Goal: Task Accomplishment & Management: Manage account settings

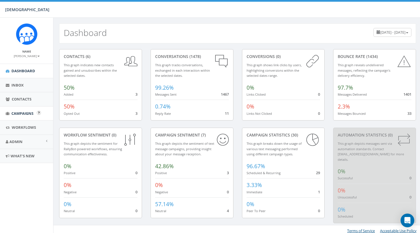
click at [19, 113] on span "Campaigns" at bounding box center [22, 113] width 22 height 5
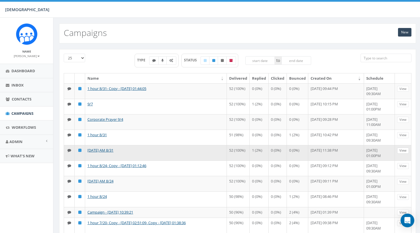
click at [400, 154] on link "View" at bounding box center [403, 151] width 12 height 6
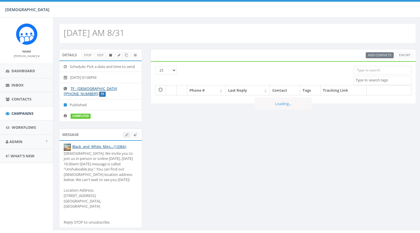
select select
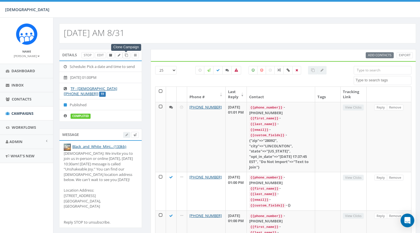
click at [125, 56] on icon at bounding box center [126, 55] width 3 height 3
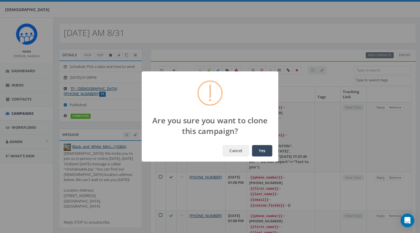
click at [261, 146] on button "Yes" at bounding box center [262, 150] width 20 height 11
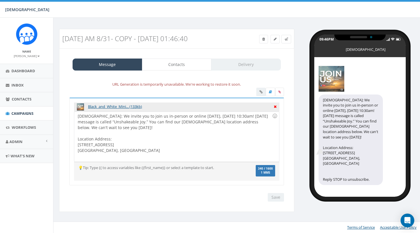
click at [274, 107] on icon at bounding box center [275, 105] width 3 height 5
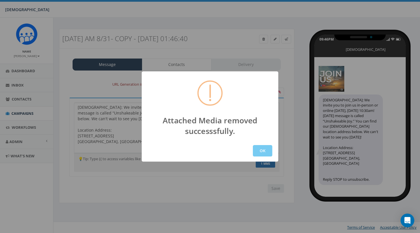
click at [262, 150] on button "OK" at bounding box center [262, 150] width 19 height 11
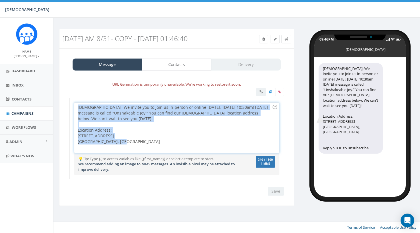
drag, startPoint x: 128, startPoint y: 141, endPoint x: 66, endPoint y: 104, distance: 72.1
click at [66, 104] on div "Hope Covenant Church: We invite you to join us in-person or online tomorrow, Su…" at bounding box center [176, 142] width 223 height 89
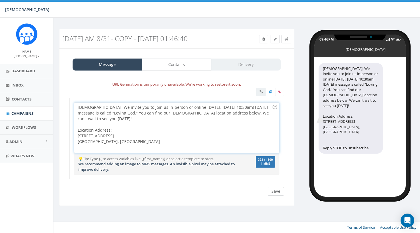
click at [272, 193] on input "Save" at bounding box center [276, 191] width 16 height 9
click at [281, 91] on label at bounding box center [279, 92] width 9 height 9
click at [0, 0] on input "file" at bounding box center [0, 0] width 0 height 0
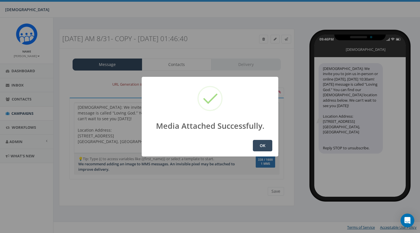
click at [263, 144] on button "OK" at bounding box center [262, 145] width 19 height 11
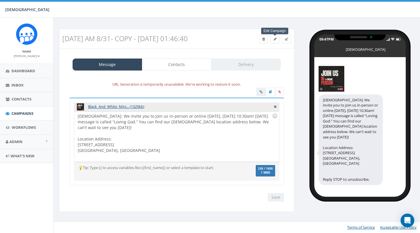
click at [275, 37] on span at bounding box center [275, 39] width 3 height 5
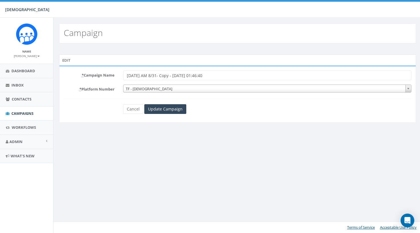
drag, startPoint x: 214, startPoint y: 75, endPoint x: 149, endPoint y: 76, distance: 65.7
click at [149, 76] on input "[DATE] AM 8/31- Copy - [DATE] 01:46:40" at bounding box center [267, 76] width 288 height 10
type input "[DATE] AM 9/14"
click at [162, 111] on input "Update Campaign" at bounding box center [165, 109] width 42 height 10
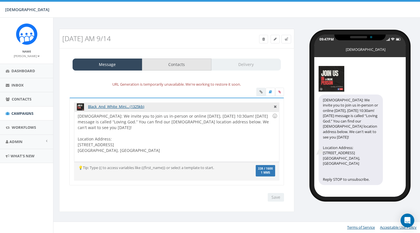
click at [183, 66] on link "Contacts" at bounding box center [177, 65] width 70 height 12
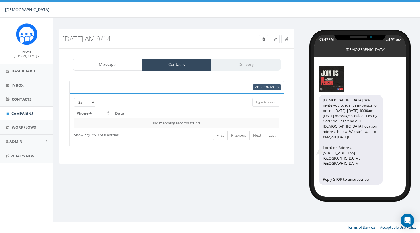
click at [255, 87] on link "Add Contacts" at bounding box center [267, 87] width 28 height 6
select select
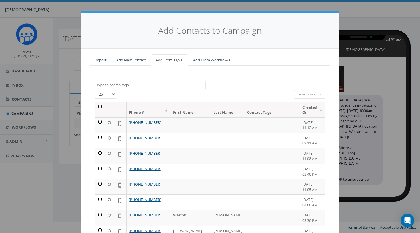
click at [99, 107] on th at bounding box center [100, 109] width 11 height 15
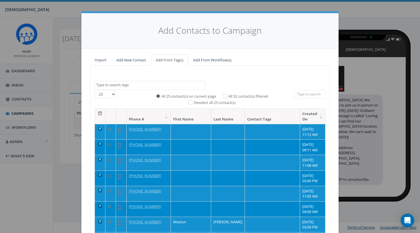
click at [254, 95] on label "All 52 contact(s) filtered" at bounding box center [248, 97] width 40 height 6
click at [228, 95] on input "All 52 contact(s) filtered" at bounding box center [226, 96] width 4 height 4
radio input "true"
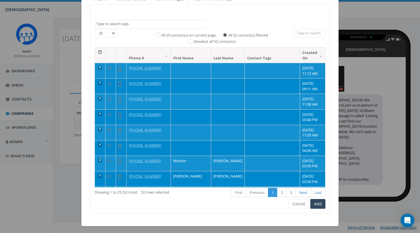
scroll to position [61, 0]
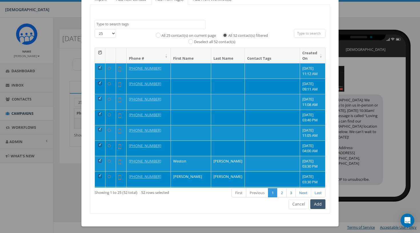
click at [315, 205] on button "Add" at bounding box center [317, 204] width 15 height 10
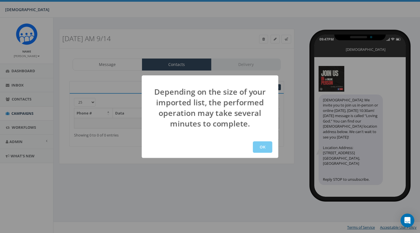
click at [266, 146] on button "OK" at bounding box center [262, 146] width 19 height 11
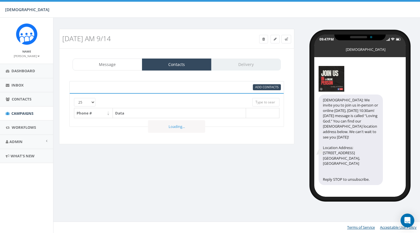
select select
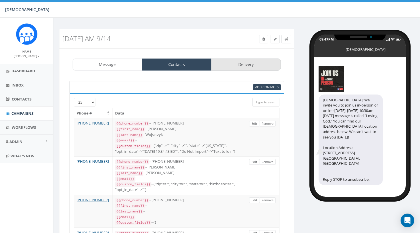
click at [234, 67] on link "Delivery" at bounding box center [246, 65] width 70 height 12
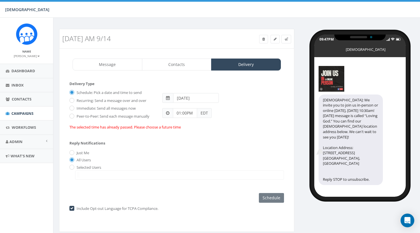
click at [182, 97] on input "[DATE]" at bounding box center [196, 98] width 46 height 10
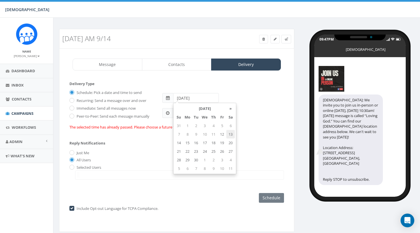
click at [228, 137] on td "13" at bounding box center [230, 134] width 9 height 9
type input "2025-09-13"
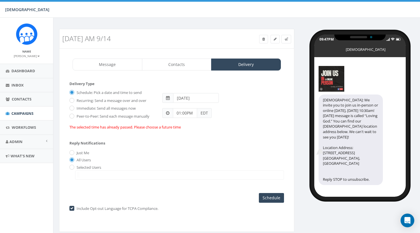
click at [258, 134] on form "Delivery Type Schedule: Pick a date and time to send Recurring: Send a message …" at bounding box center [176, 108] width 214 height 54
click at [198, 138] on div "Reply Notifications Just Me All Users Selected Users info@hopecovenant.cc" at bounding box center [176, 158] width 214 height 47
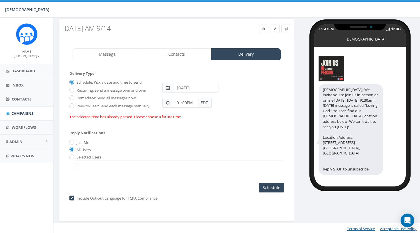
scroll to position [10, 0]
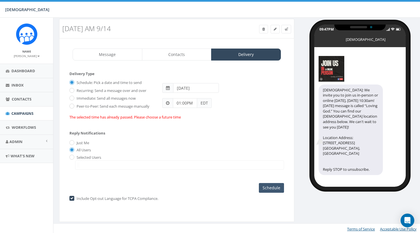
click at [267, 188] on input "Schedule" at bounding box center [271, 188] width 25 height 10
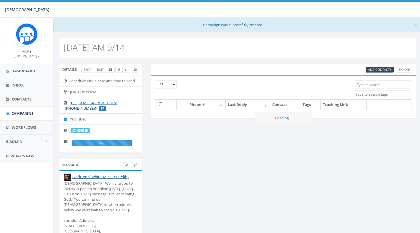
select select
